Goal: Find specific page/section: Find specific page/section

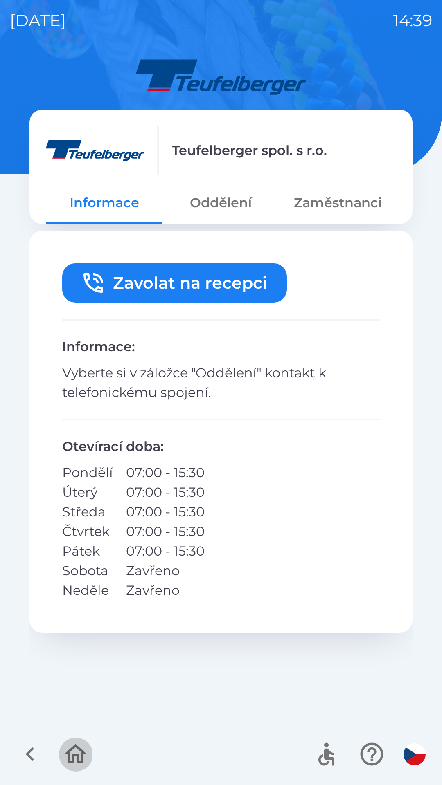
click at [88, 743] on icon "button" at bounding box center [75, 754] width 27 height 27
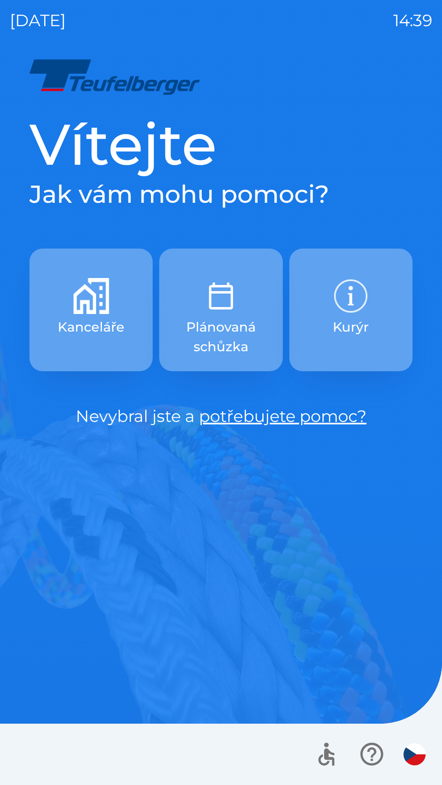
click at [111, 338] on button "Kanceláře" at bounding box center [90, 310] width 123 height 123
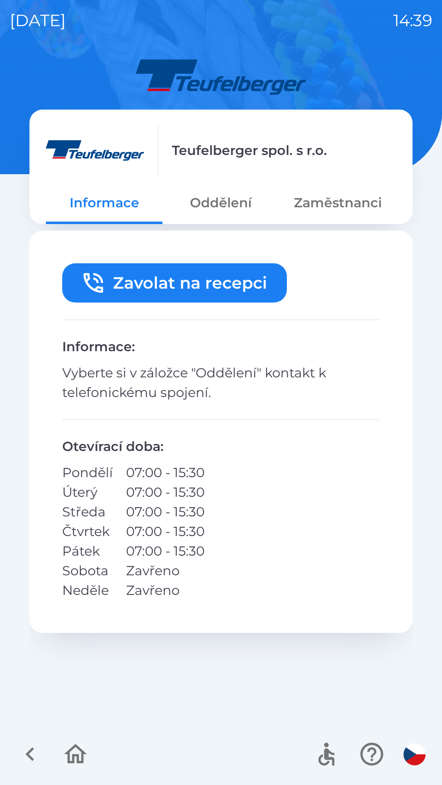
click at [228, 207] on button "Oddělení" at bounding box center [220, 202] width 117 height 29
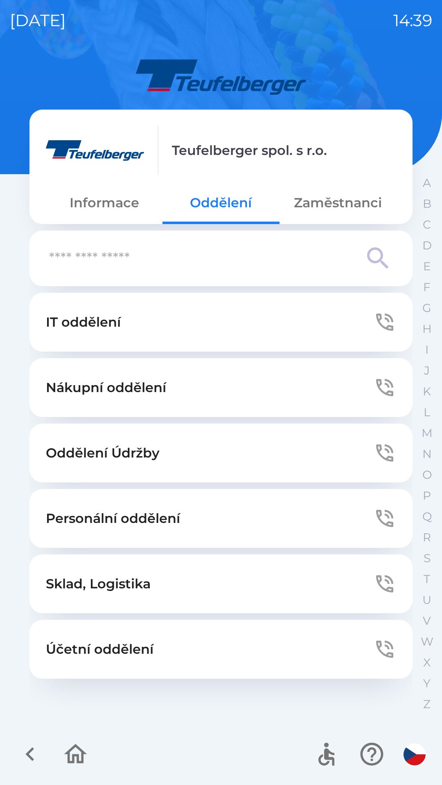
click at [368, 256] on icon at bounding box center [377, 257] width 21 height 21
click at [334, 454] on button "Oddělení Údržby" at bounding box center [220, 453] width 383 height 59
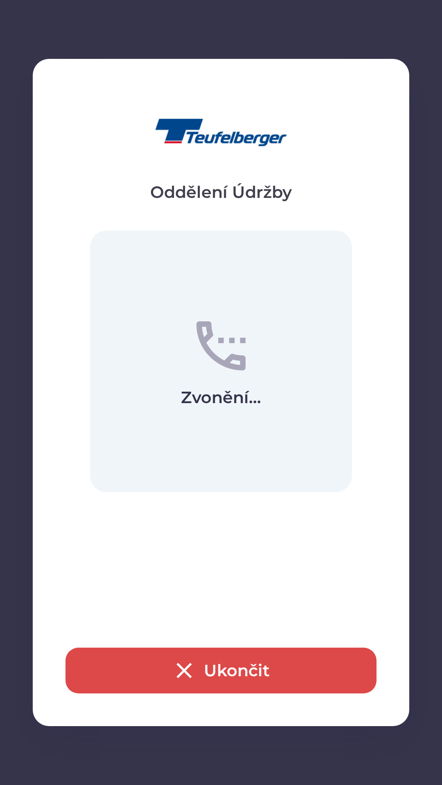
click at [227, 679] on button "Ukončit" at bounding box center [220, 671] width 311 height 46
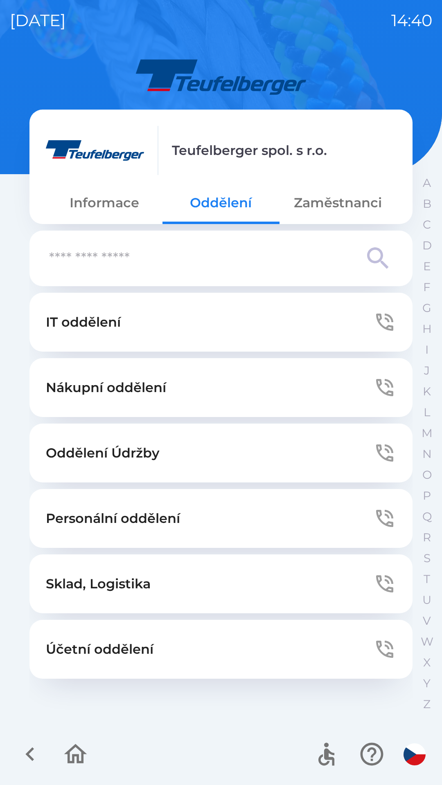
click at [347, 202] on button "Zaměstnanci" at bounding box center [337, 202] width 117 height 29
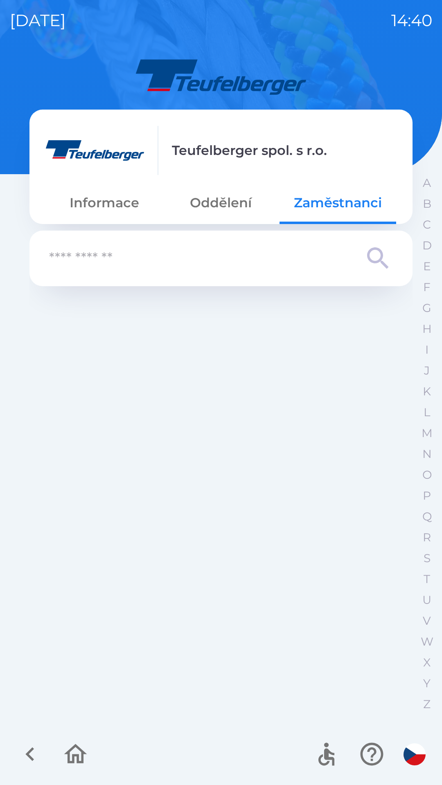
click at [159, 260] on input "text" at bounding box center [204, 258] width 311 height 22
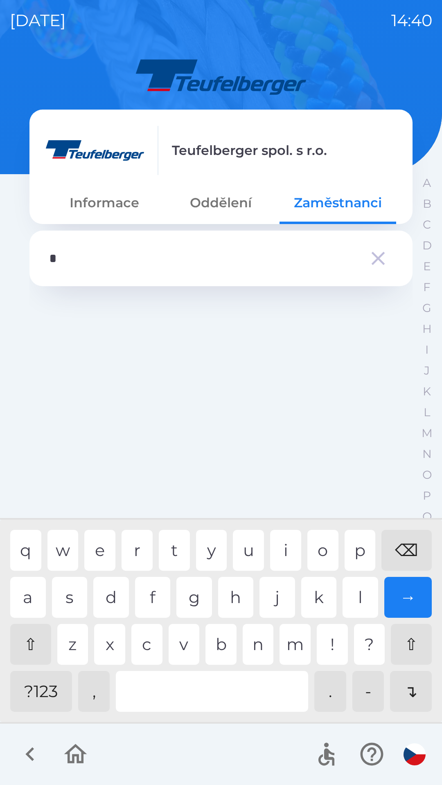
click at [241, 603] on div "h" at bounding box center [236, 597] width 36 height 41
click at [105, 545] on div "e" at bounding box center [99, 550] width 31 height 41
click at [323, 548] on div "o" at bounding box center [322, 550] width 31 height 41
click at [328, 548] on div "o" at bounding box center [322, 550] width 31 height 41
type input "*********"
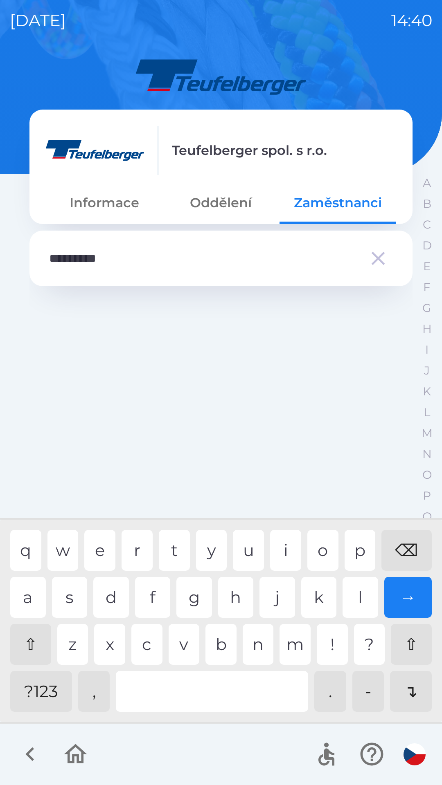
click at [26, 591] on div "a" at bounding box center [28, 597] width 36 height 41
click at [408, 595] on div "→" at bounding box center [408, 597] width 48 height 41
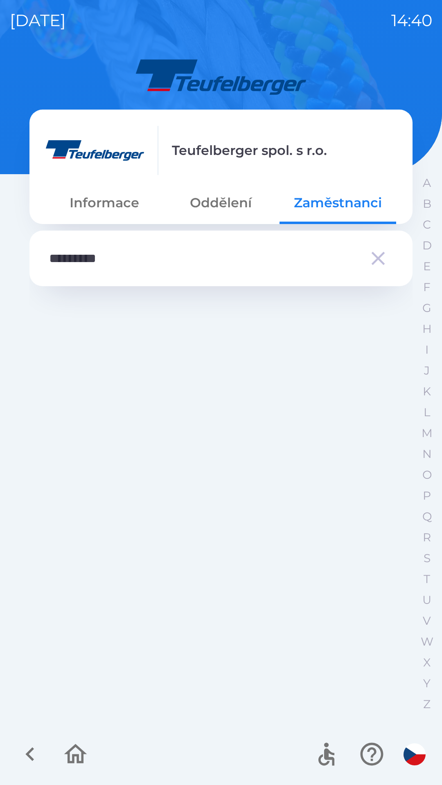
click at [412, 694] on div "Teufelberger spol. s r.o. Informace Oddělení Zaměstnanci ********* A B C D E F …" at bounding box center [221, 421] width 422 height 728
click at [277, 259] on input "*********" at bounding box center [204, 258] width 311 height 22
click at [128, 261] on input "*********" at bounding box center [204, 258] width 311 height 22
click at [80, 756] on icon "button" at bounding box center [75, 754] width 27 height 27
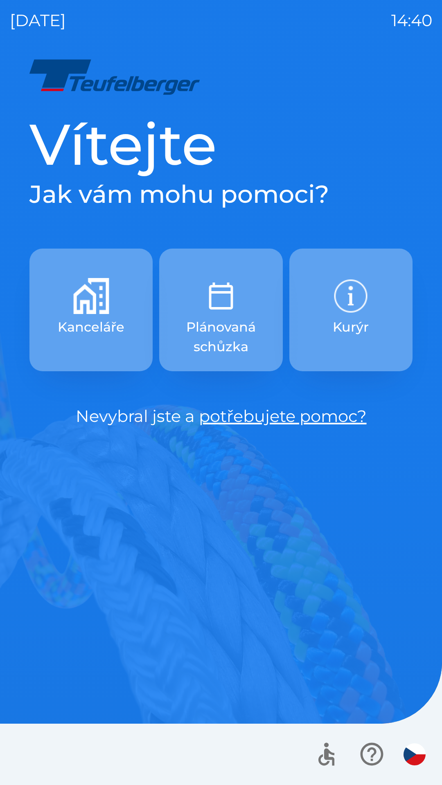
click at [117, 346] on button "Kanceláře" at bounding box center [90, 310] width 123 height 123
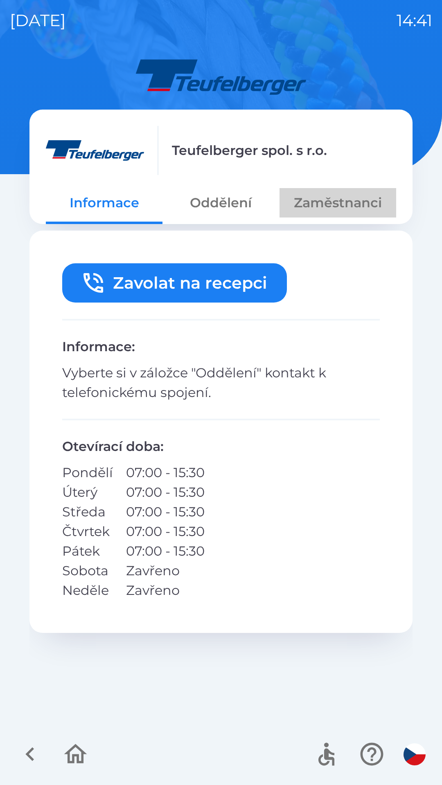
click at [327, 202] on button "Zaměstnanci" at bounding box center [337, 202] width 117 height 29
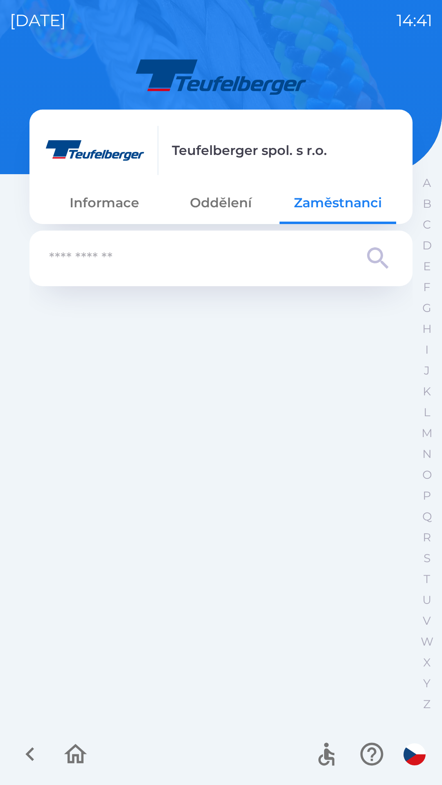
click at [134, 258] on input "text" at bounding box center [204, 258] width 311 height 22
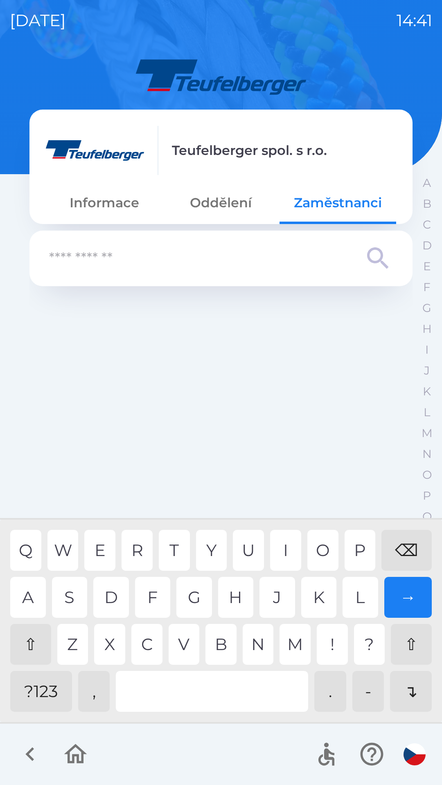
click at [28, 637] on div "⇧" at bounding box center [30, 644] width 41 height 41
click at [102, 545] on div "e" at bounding box center [99, 550] width 31 height 41
click at [138, 548] on div "r" at bounding box center [136, 550] width 31 height 41
click at [247, 547] on div "u" at bounding box center [248, 550] width 31 height 41
click at [173, 544] on div "t" at bounding box center [174, 550] width 31 height 41
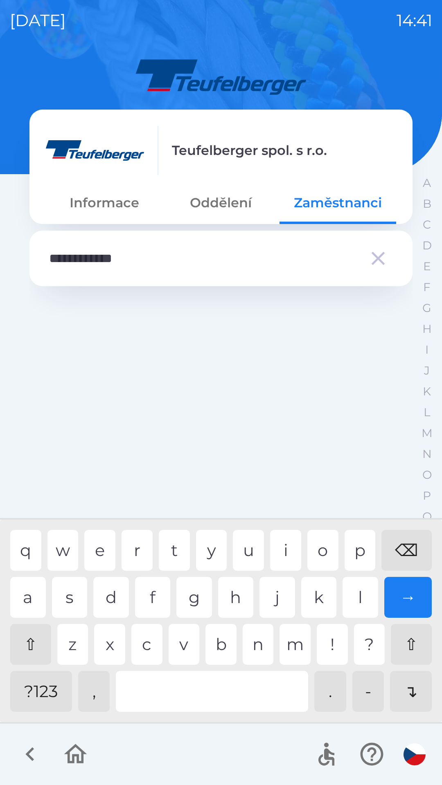
click at [407, 553] on div "⌫" at bounding box center [406, 550] width 50 height 41
type input "*********"
click at [417, 597] on div "→" at bounding box center [408, 597] width 48 height 41
click at [431, 596] on div "→" at bounding box center [408, 597] width 48 height 41
click at [419, 593] on div "→" at bounding box center [408, 597] width 48 height 41
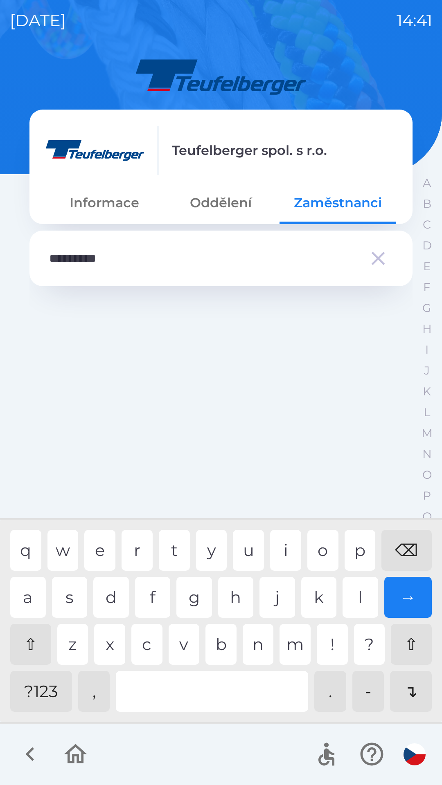
click at [409, 595] on div "→" at bounding box center [408, 597] width 48 height 41
click at [405, 596] on div "→" at bounding box center [408, 597] width 48 height 41
click at [404, 595] on div "→" at bounding box center [408, 597] width 48 height 41
click at [405, 594] on div "→" at bounding box center [408, 597] width 48 height 41
click at [406, 595] on div "→" at bounding box center [408, 597] width 48 height 41
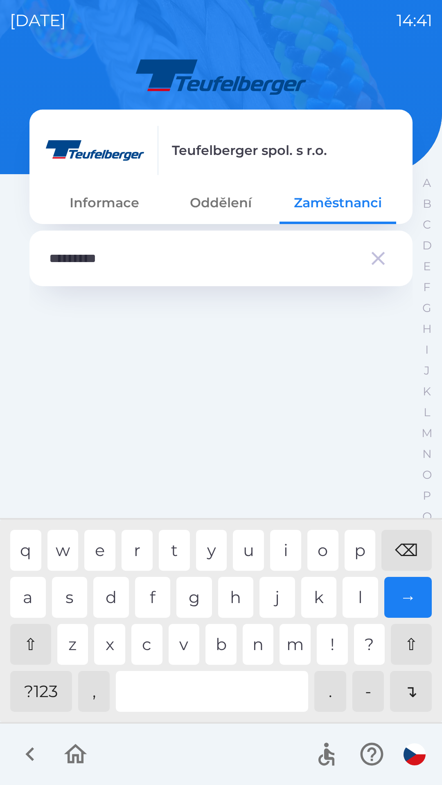
click at [231, 207] on button "Oddělení" at bounding box center [220, 202] width 117 height 29
